Goal: Use online tool/utility: Utilize a website feature to perform a specific function

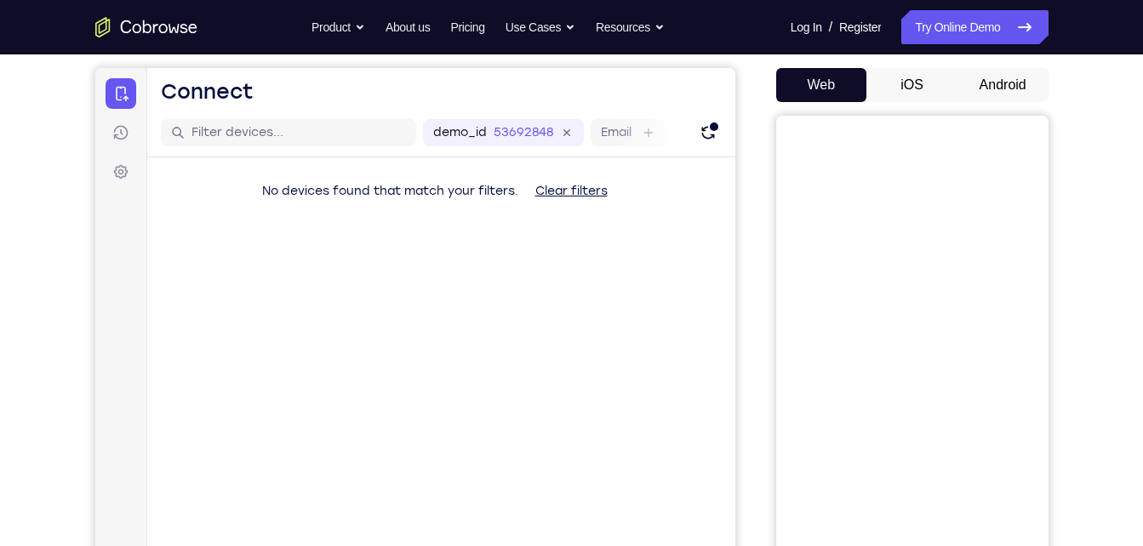
scroll to position [128, 0]
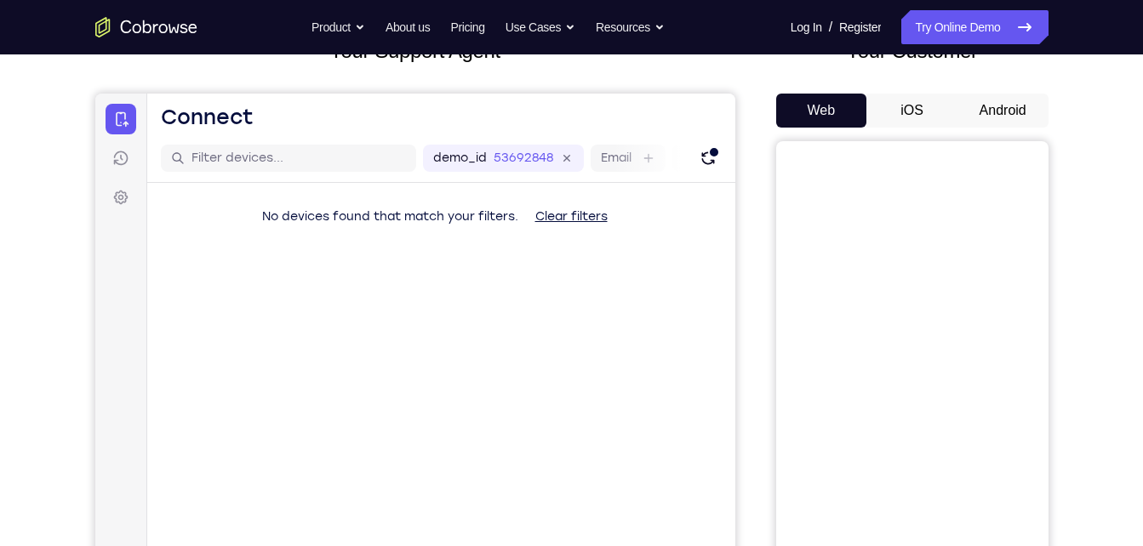
click at [993, 106] on button "Android" at bounding box center [1002, 111] width 91 height 34
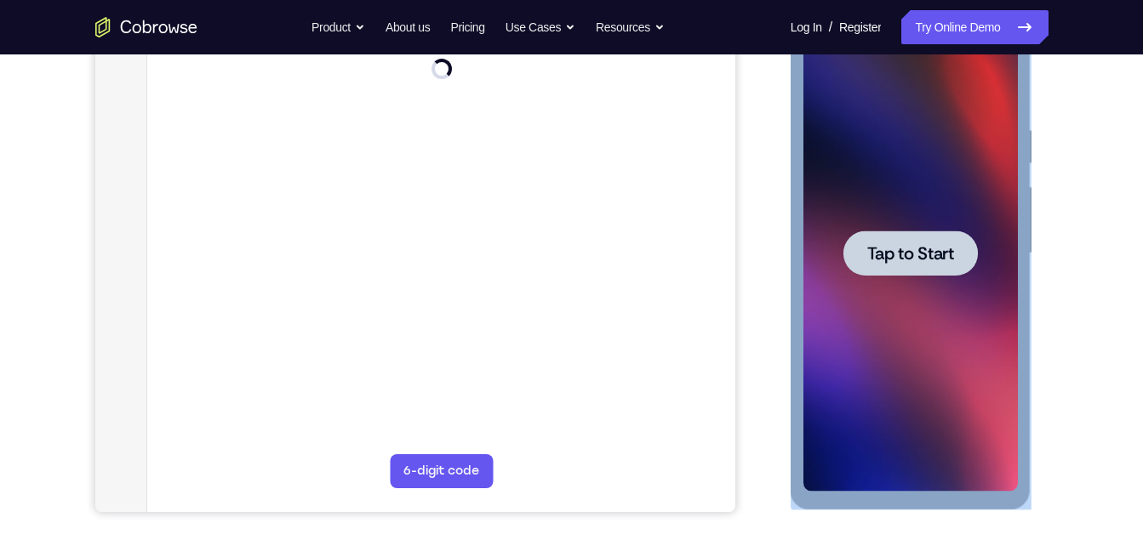
scroll to position [0, 0]
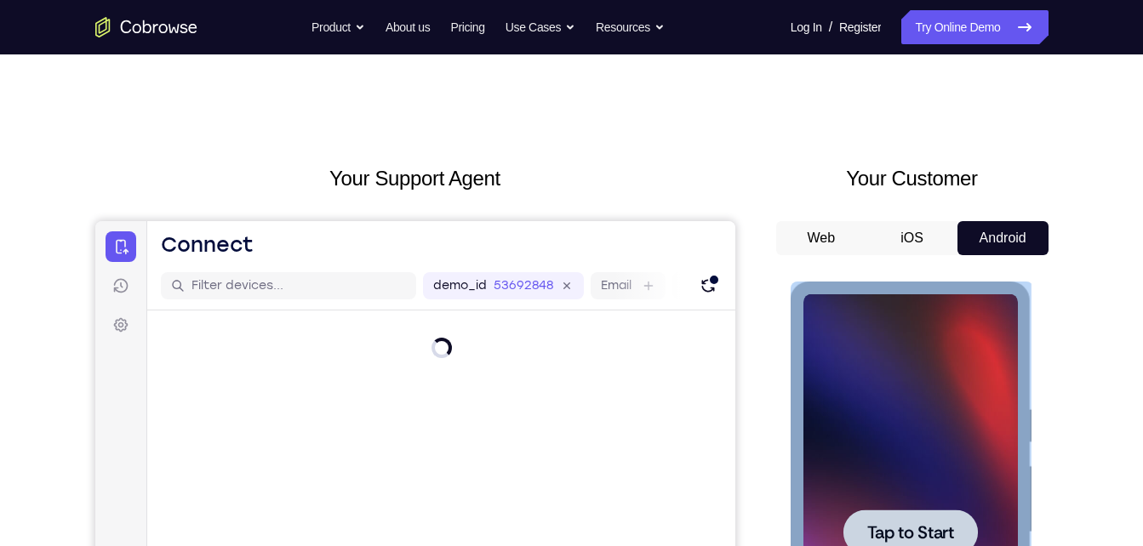
drag, startPoint x: 886, startPoint y: 459, endPoint x: 803, endPoint y: -63, distance: 528.1
click at [803, 282] on html "Online web based iOS Simulators and Android Emulators. Run iPhone, iPad, Mobile…" at bounding box center [912, 537] width 243 height 511
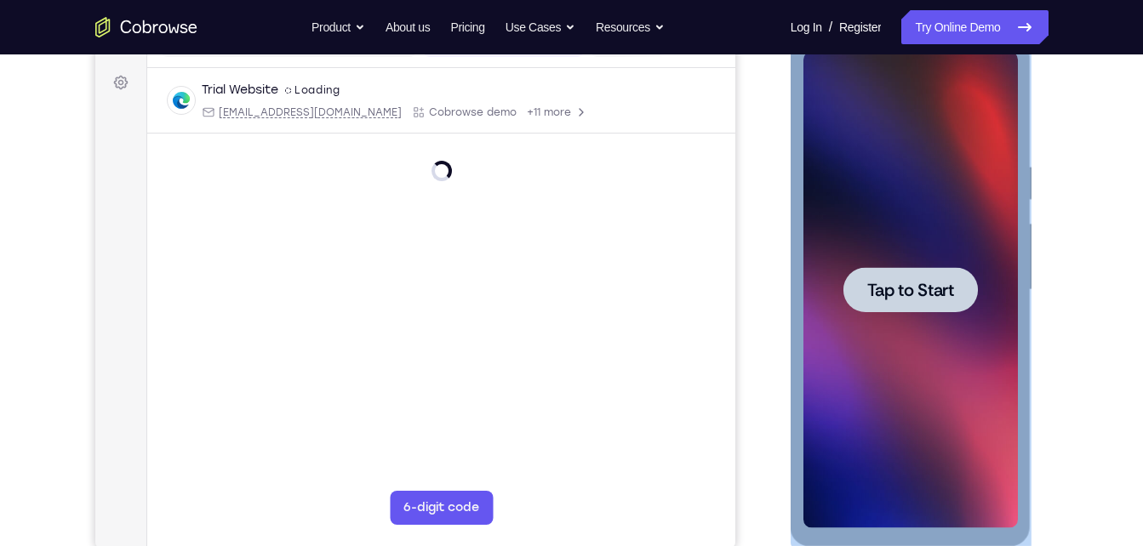
scroll to position [243, 0]
click at [893, 321] on div at bounding box center [910, 289] width 214 height 477
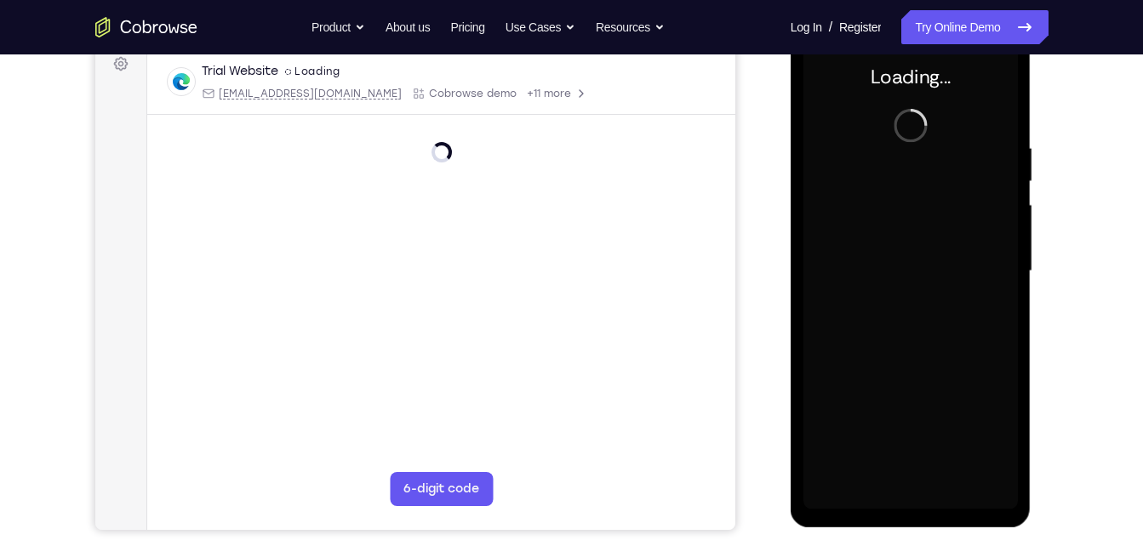
scroll to position [253, 0]
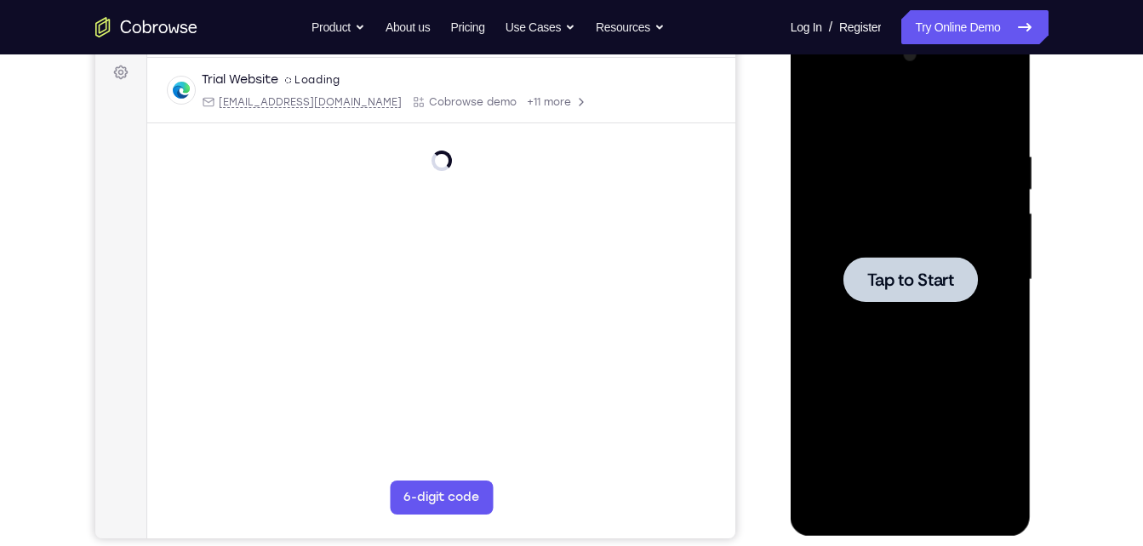
click at [910, 226] on div at bounding box center [910, 280] width 214 height 477
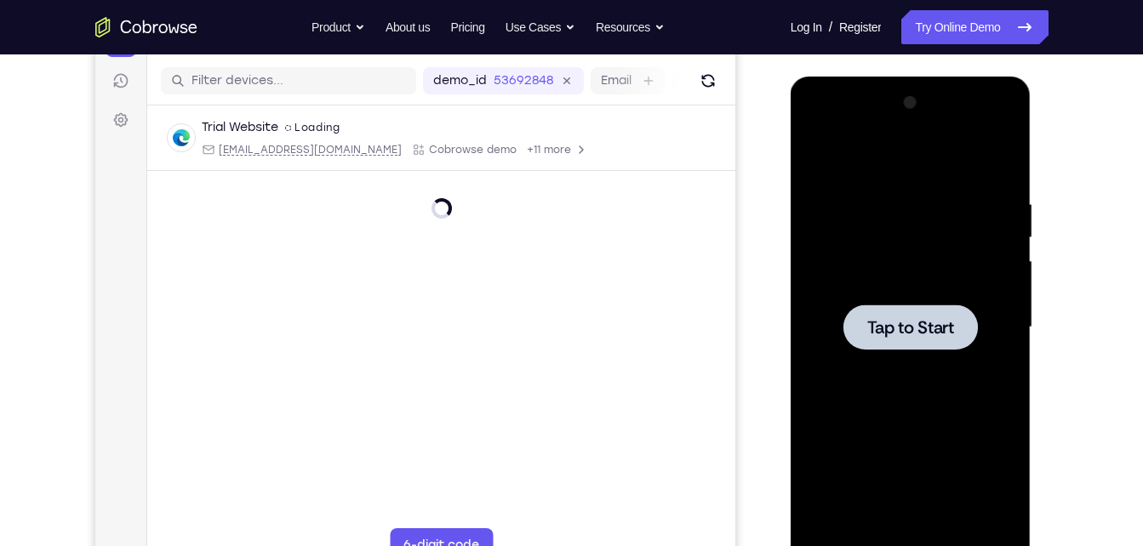
scroll to position [204, 0]
click at [915, 300] on div at bounding box center [910, 328] width 214 height 477
click at [893, 415] on div at bounding box center [910, 328] width 214 height 477
click at [901, 376] on div at bounding box center [910, 328] width 214 height 477
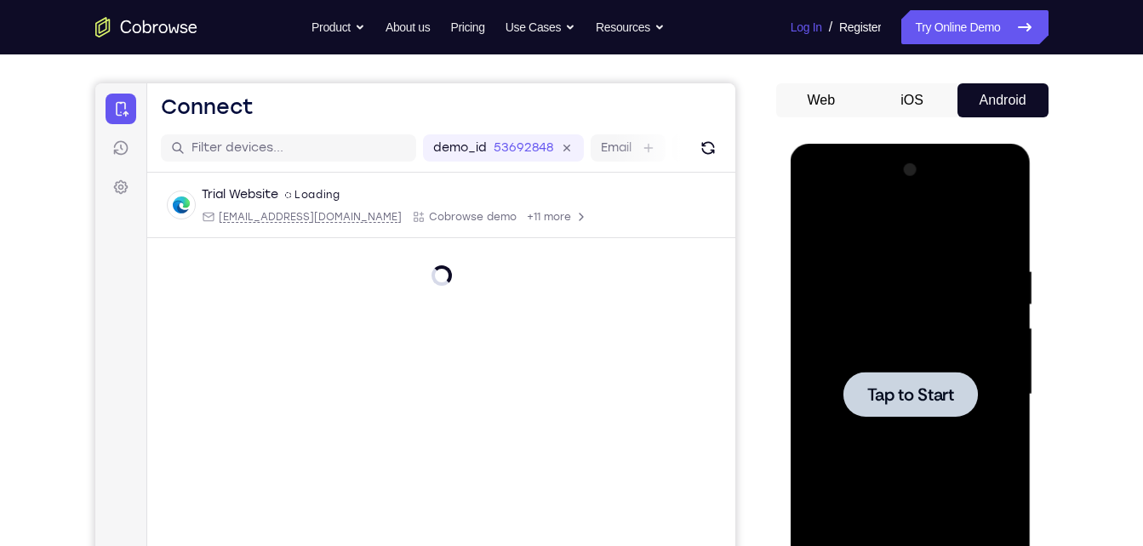
scroll to position [127, 0]
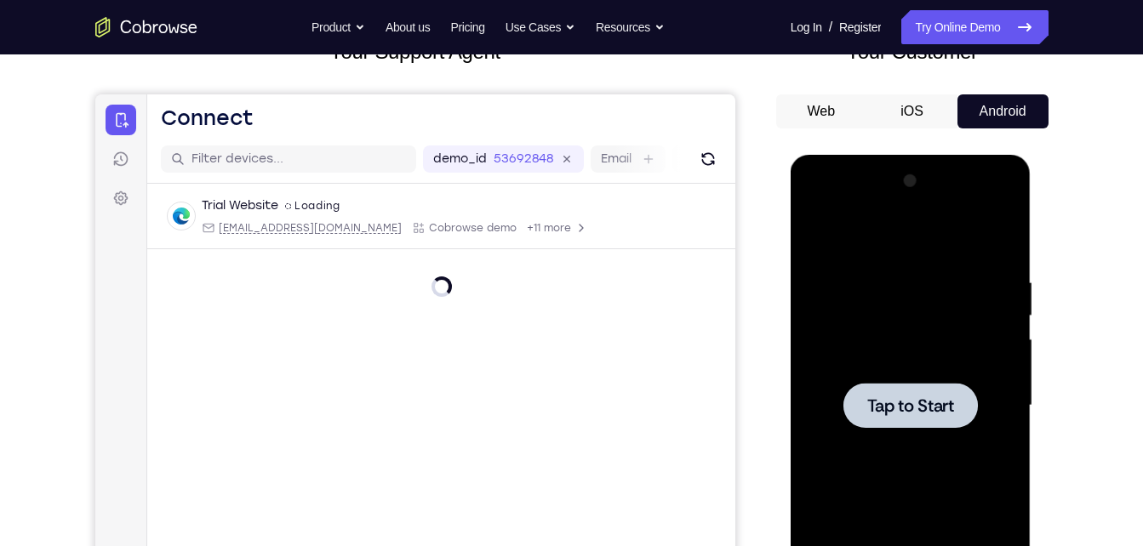
click at [894, 358] on div at bounding box center [910, 406] width 214 height 477
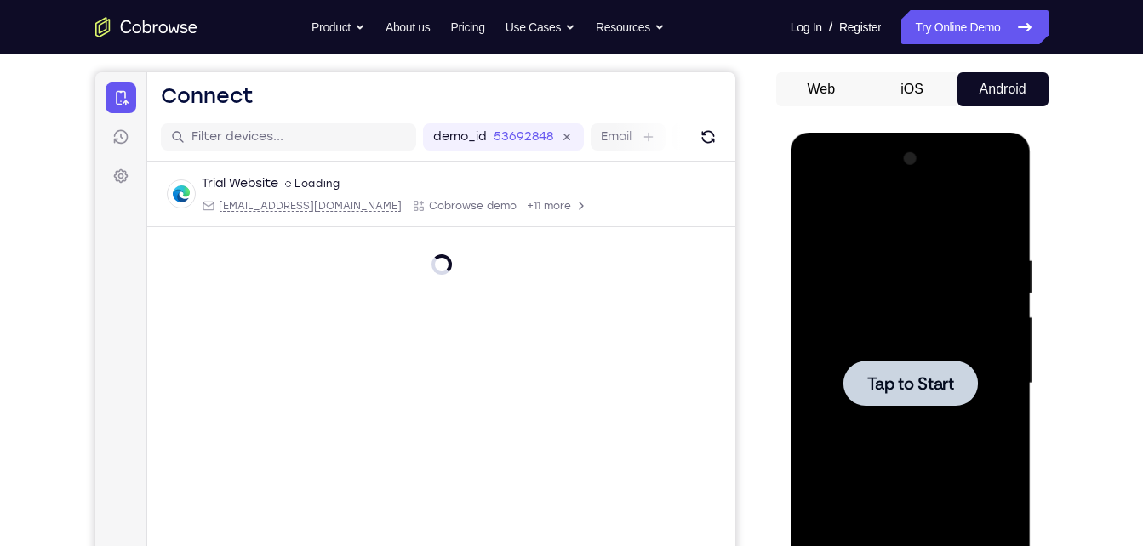
scroll to position [158, 0]
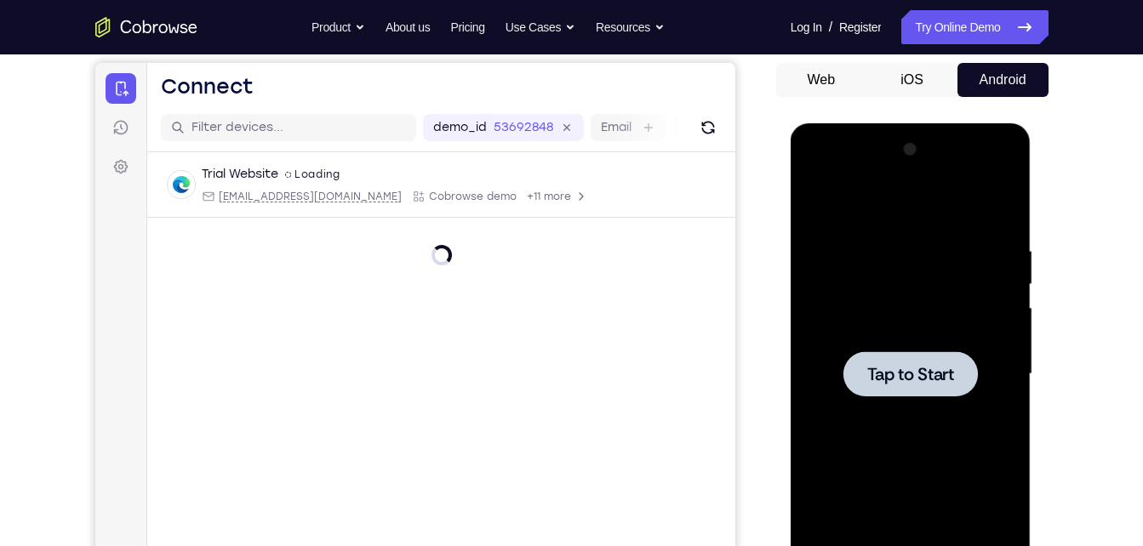
click at [905, 82] on button "iOS" at bounding box center [911, 80] width 91 height 34
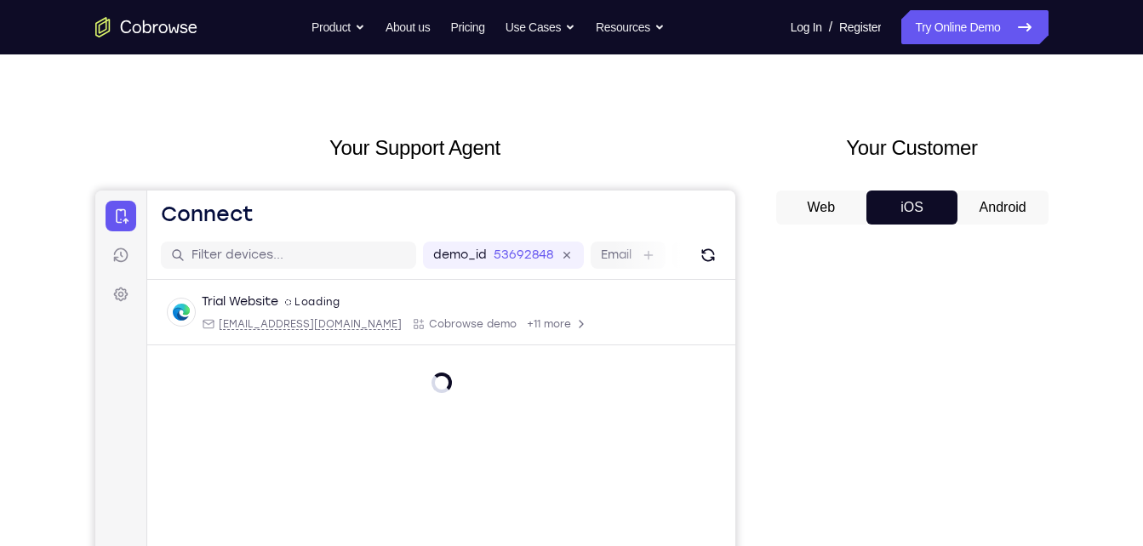
scroll to position [0, 0]
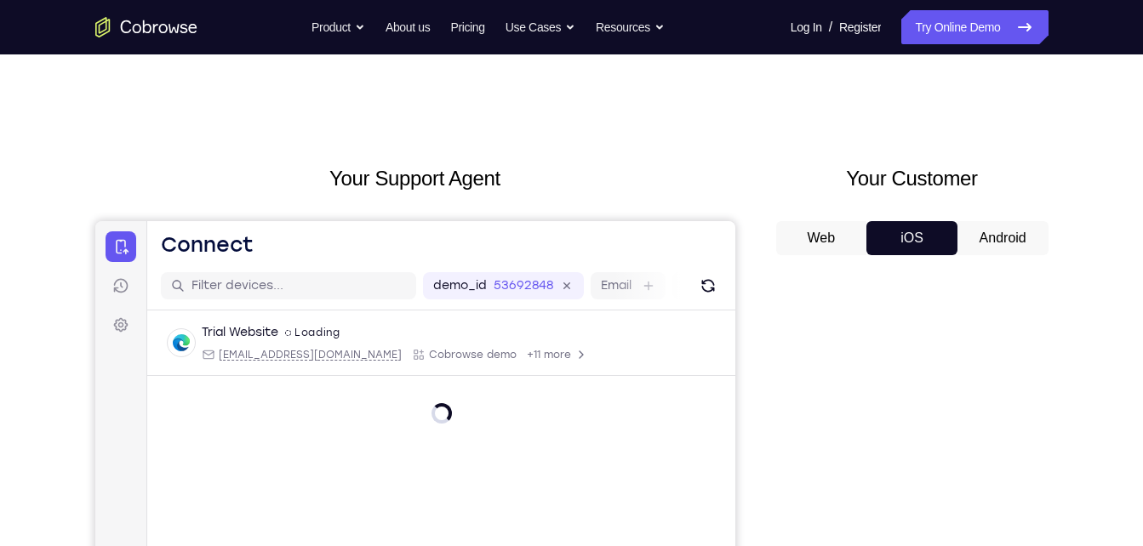
drag, startPoint x: 963, startPoint y: 229, endPoint x: 1043, endPoint y: 165, distance: 102.3
click at [1043, 165] on div "Your Customer Web iOS Android" at bounding box center [912, 477] width 272 height 629
click at [979, 255] on div "Web iOS Android" at bounding box center [912, 506] width 272 height 571
click at [985, 252] on button "Android" at bounding box center [1002, 238] width 91 height 34
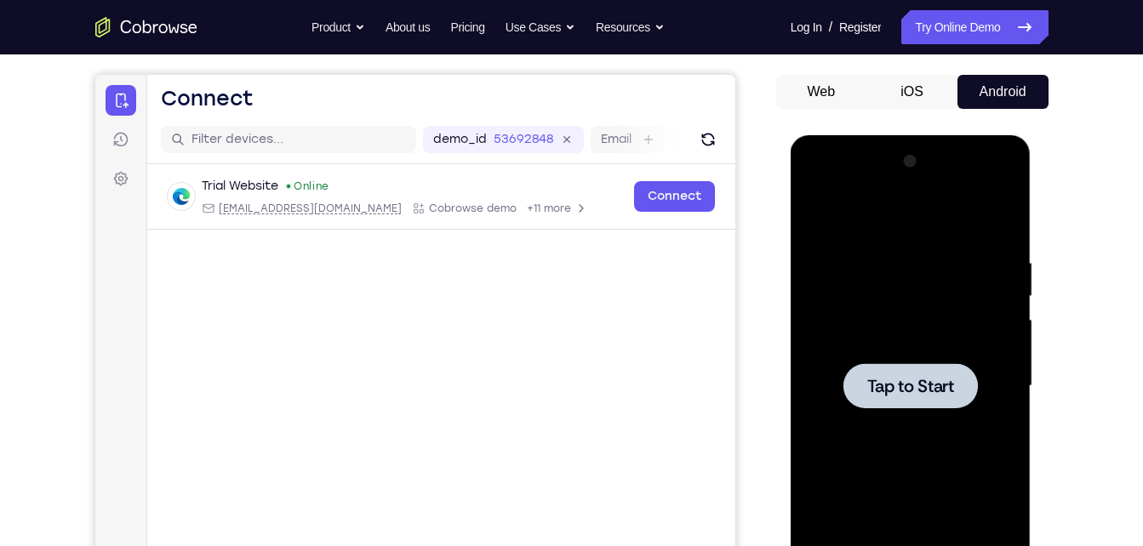
scroll to position [147, 0]
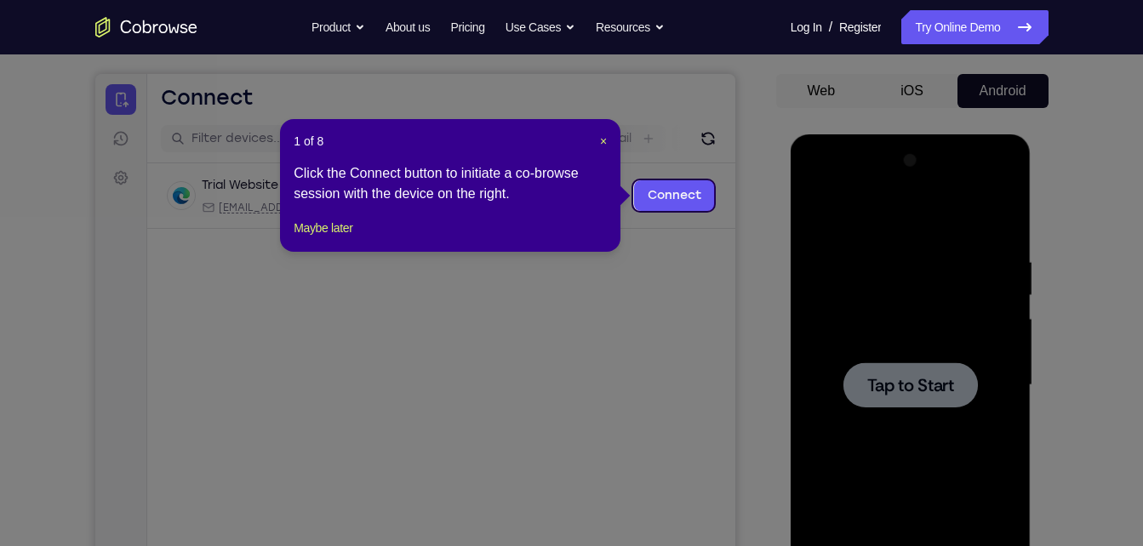
click at [911, 420] on icon at bounding box center [578, 273] width 1156 height 546
click at [328, 238] on button "Maybe later" at bounding box center [323, 228] width 59 height 20
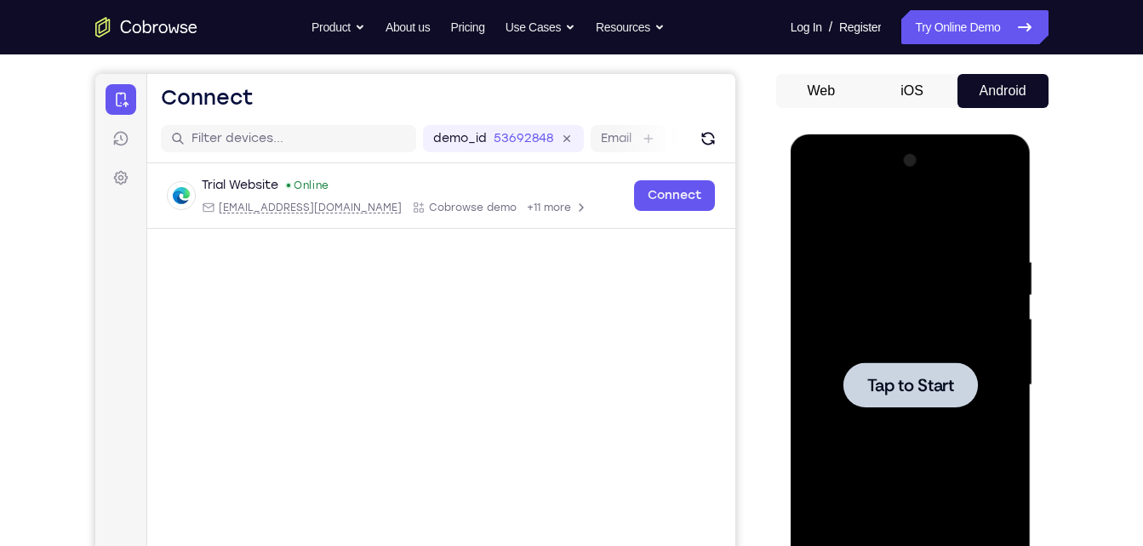
scroll to position [0, 0]
click at [871, 385] on span "Tap to Start" at bounding box center [910, 385] width 87 height 17
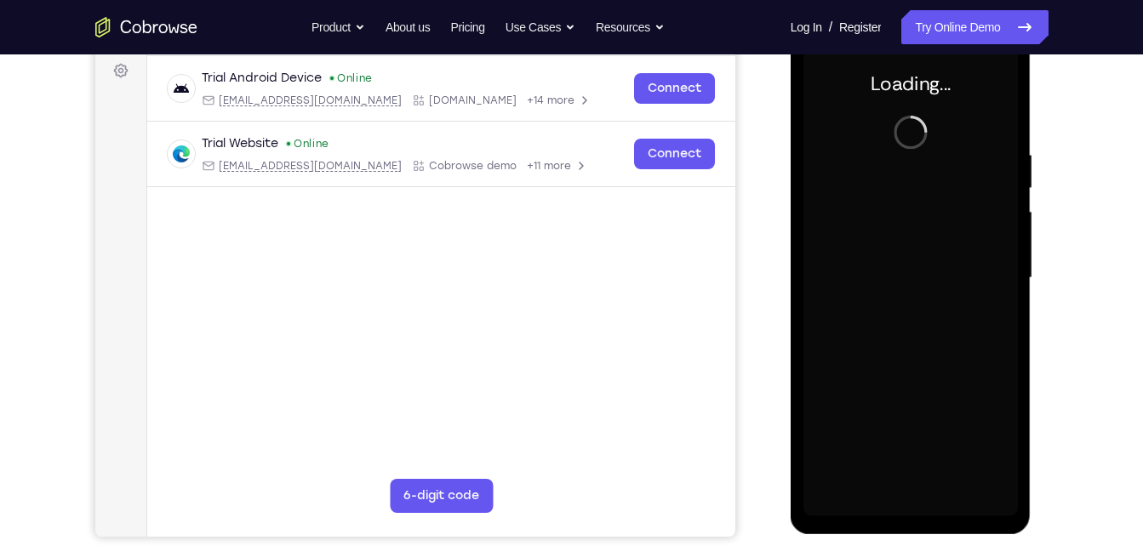
scroll to position [254, 0]
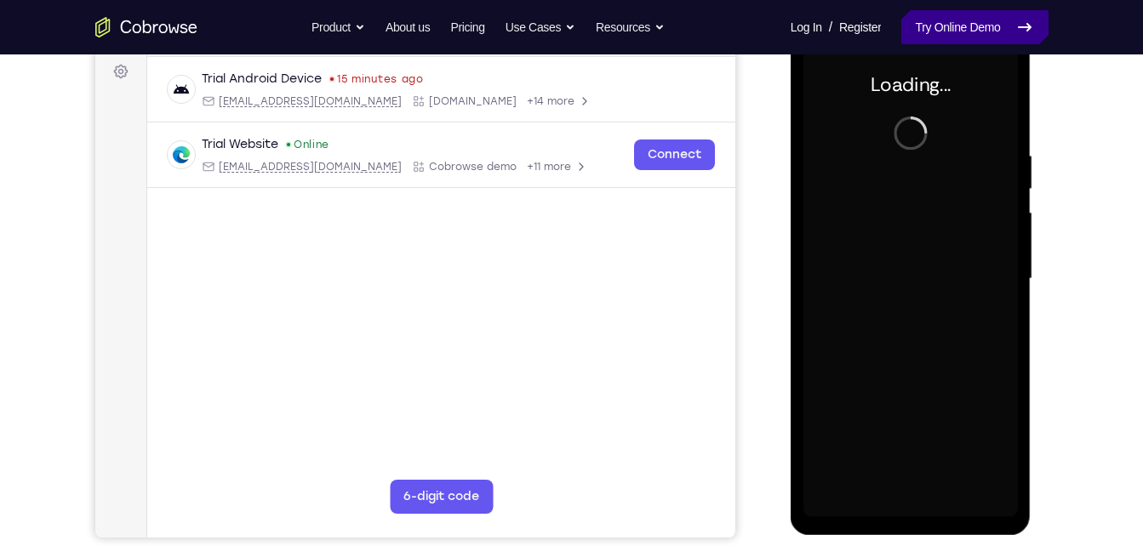
click at [940, 38] on link "Try Online Demo" at bounding box center [974, 27] width 146 height 34
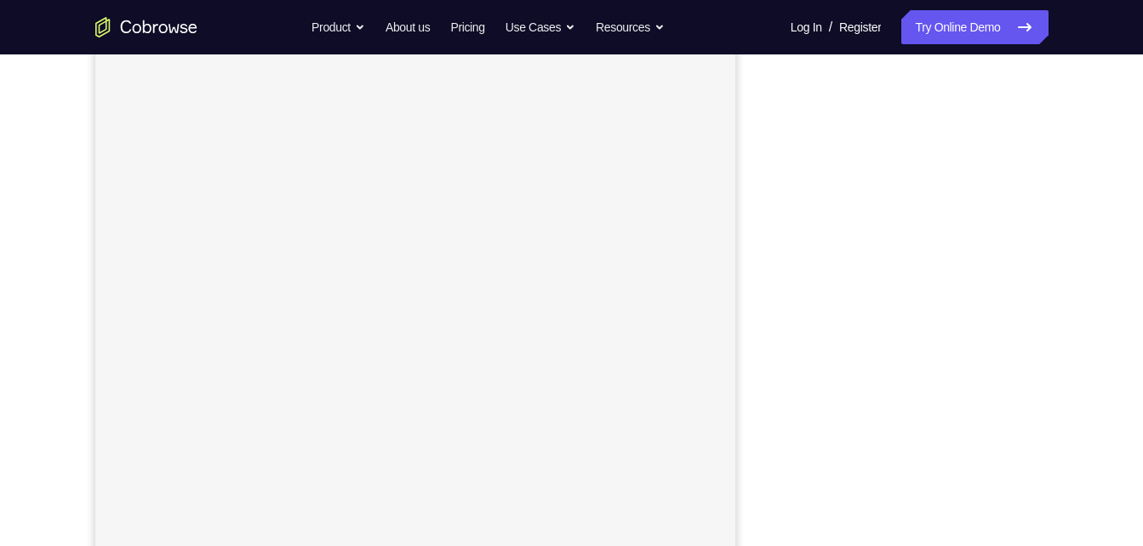
scroll to position [207, 0]
